Goal: Find contact information: Find contact information

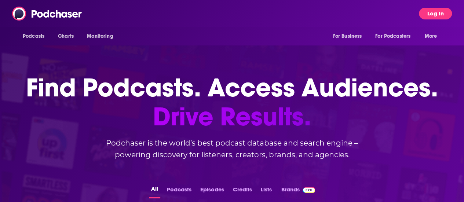
click at [442, 13] on button "Log In" at bounding box center [435, 14] width 33 height 12
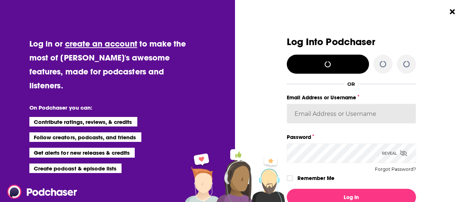
type input "[PERSON_NAME][EMAIL_ADDRESS][PERSON_NAME][DOMAIN_NAME]"
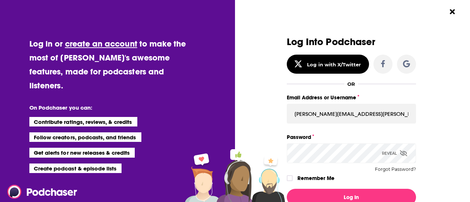
click at [401, 155] on icon "Dialog" at bounding box center [403, 153] width 7 height 6
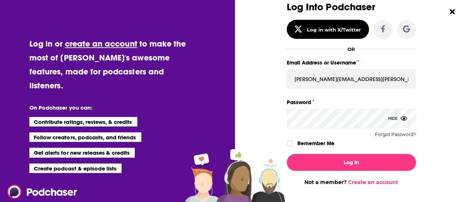
scroll to position [68, 0]
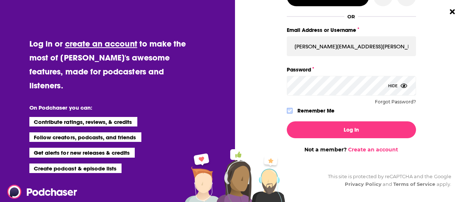
click at [287, 110] on icon "Dialog" at bounding box center [289, 110] width 4 height 3
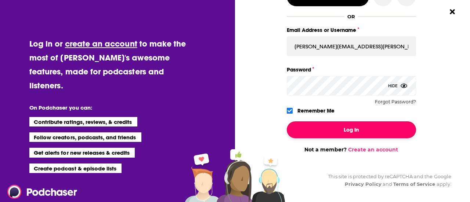
click at [312, 126] on button "Log In" at bounding box center [351, 129] width 129 height 17
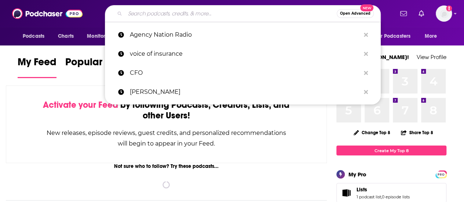
click at [234, 14] on input "Search podcasts, credits, & more..." at bounding box center [231, 14] width 212 height 12
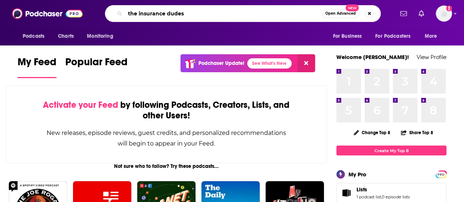
type input "the insurance dudes"
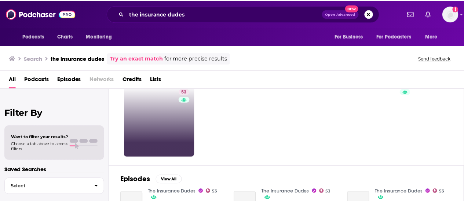
scroll to position [37, 0]
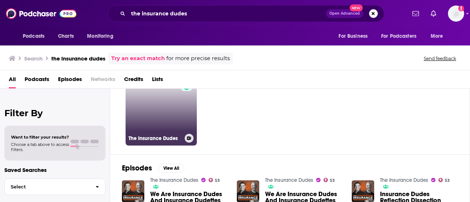
click at [172, 95] on link "53 The Insurance Dudes" at bounding box center [160, 109] width 71 height 71
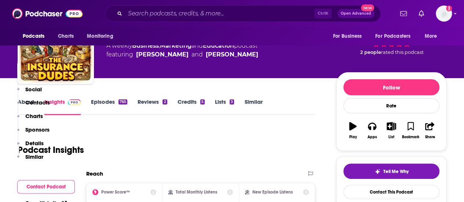
scroll to position [147, 0]
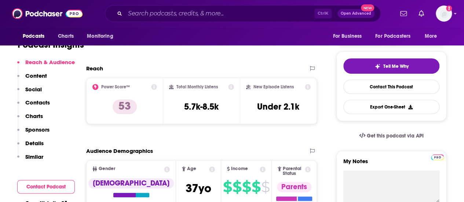
click at [37, 101] on p "Contacts" at bounding box center [37, 102] width 25 height 7
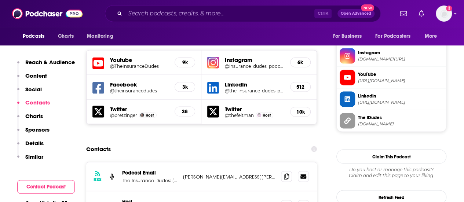
scroll to position [646, 0]
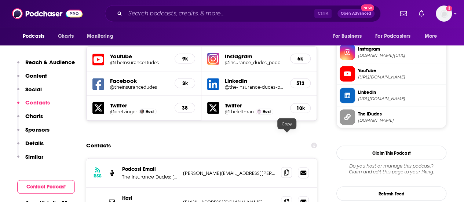
click at [287, 169] on icon at bounding box center [286, 172] width 5 height 6
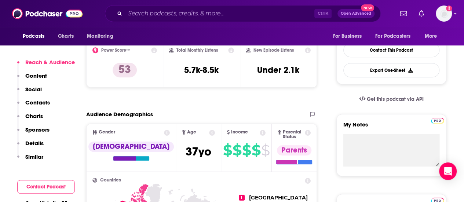
scroll to position [293, 0]
